Goal: Task Accomplishment & Management: Use online tool/utility

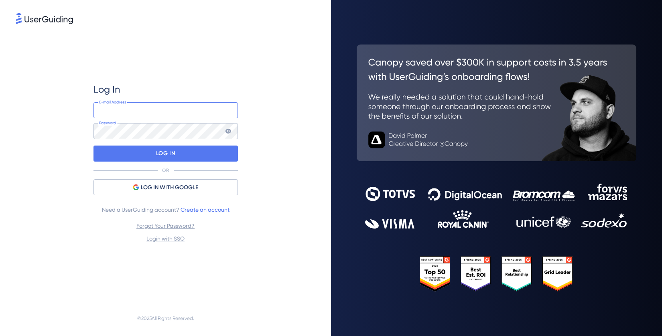
click at [195, 113] on input "email" at bounding box center [165, 110] width 144 height 16
click at [0, 336] on com-1password-button at bounding box center [0, 336] width 0 height 0
type input "product+ug@twyll.app"
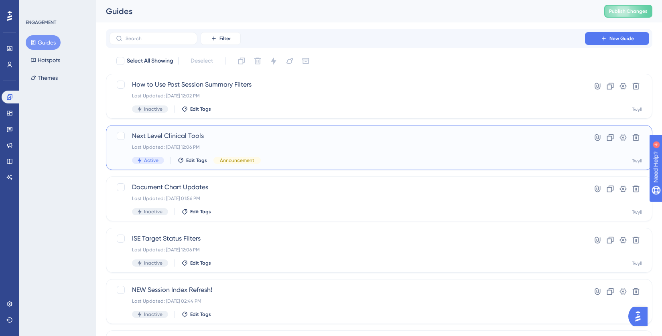
click at [241, 148] on div "Last Updated: Aug 20 2025, 12:06 PM" at bounding box center [347, 147] width 430 height 6
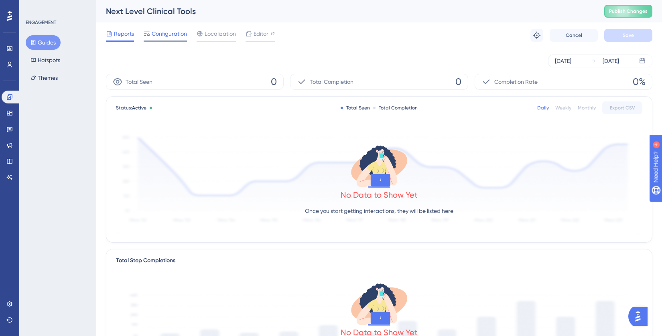
click at [154, 40] on div "Configuration" at bounding box center [165, 35] width 43 height 13
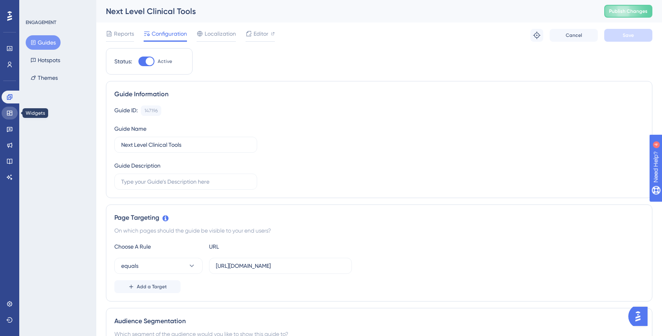
click at [9, 114] on icon at bounding box center [9, 113] width 6 height 6
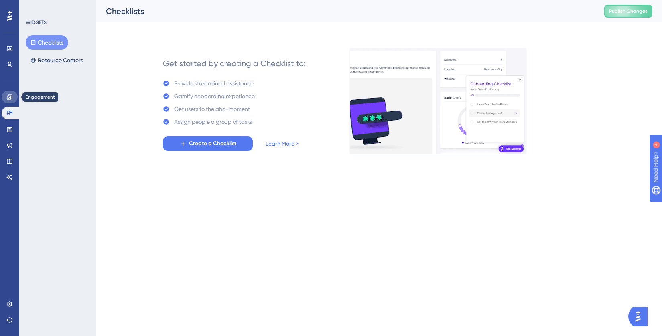
click at [8, 99] on icon at bounding box center [9, 97] width 6 height 6
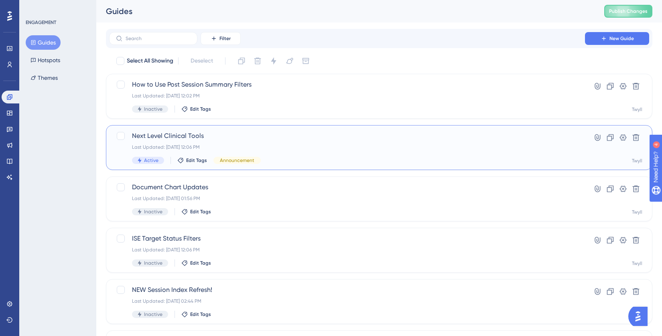
click at [148, 144] on div "Next Level Clinical Tools Last Updated: Aug 20 2025, 12:06 PM Active Edit Tags …" at bounding box center [347, 147] width 430 height 33
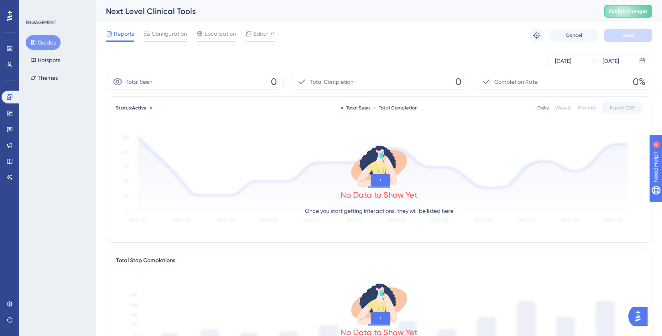
click at [45, 47] on button "Guides" at bounding box center [43, 42] width 35 height 14
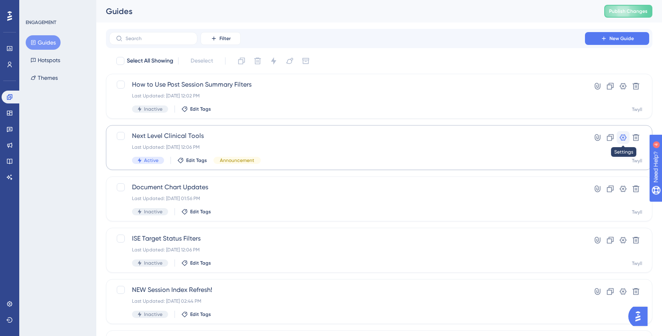
click at [623, 141] on icon at bounding box center [623, 138] width 8 height 8
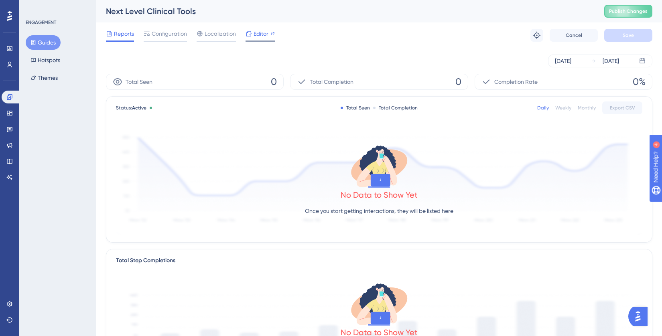
click at [262, 37] on span "Editor" at bounding box center [261, 34] width 15 height 10
